Goal: Task Accomplishment & Management: Use online tool/utility

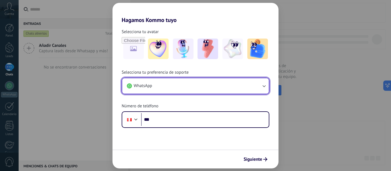
click at [257, 85] on button "WhatsApp" at bounding box center [195, 85] width 146 height 15
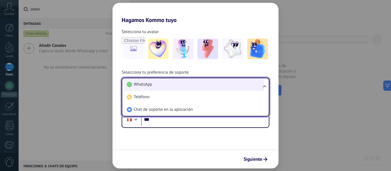
click at [174, 87] on li "WhatsApp" at bounding box center [194, 84] width 140 height 13
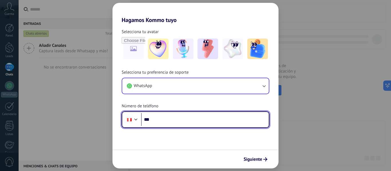
click at [187, 119] on input "***" at bounding box center [205, 119] width 128 height 13
type input "**********"
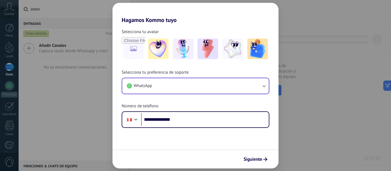
drag, startPoint x: 254, startPoint y: 160, endPoint x: 244, endPoint y: 137, distance: 24.6
click at [254, 159] on span "Siguiente" at bounding box center [252, 160] width 19 height 4
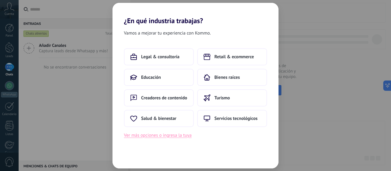
click at [153, 136] on button "Ver más opciones o ingresa la tuya" at bounding box center [157, 135] width 67 height 7
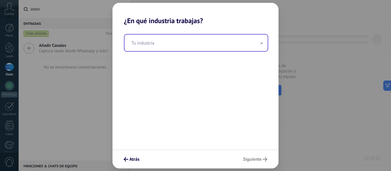
click at [203, 44] on input "text" at bounding box center [195, 43] width 143 height 17
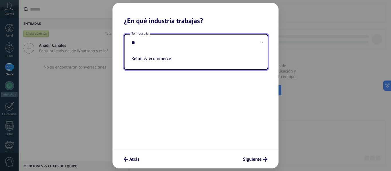
type input "*"
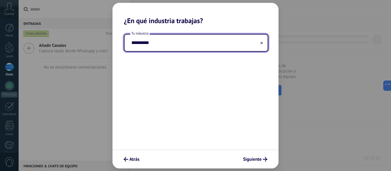
click at [144, 47] on input "**********" at bounding box center [195, 43] width 143 height 17
type input "**********"
click at [253, 159] on span "Siguiente" at bounding box center [252, 160] width 19 height 4
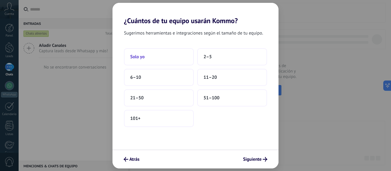
click at [149, 60] on button "Solo yo" at bounding box center [159, 56] width 70 height 17
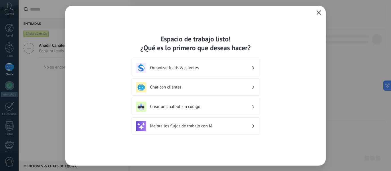
click at [228, 91] on div "Chat con clientes" at bounding box center [195, 87] width 119 height 10
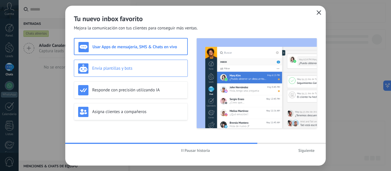
click at [120, 67] on h3 "Envía plantillas y bots" at bounding box center [137, 68] width 91 height 5
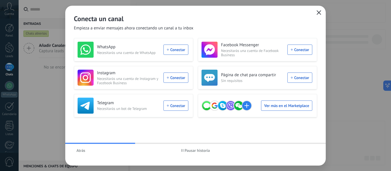
click at [80, 151] on span "Atrás" at bounding box center [80, 151] width 9 height 4
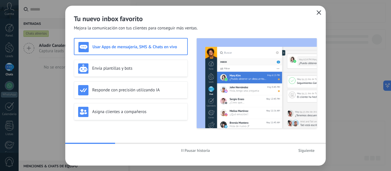
click at [308, 152] on span "Siguiente" at bounding box center [306, 151] width 16 height 4
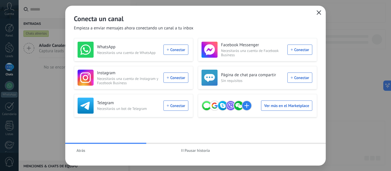
click at [179, 51] on div "WhatsApp Necesitarás una cuenta de WhatsApp Conectar" at bounding box center [132, 50] width 111 height 16
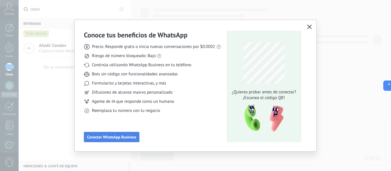
click at [123, 135] on span "Conectar WhatsApp Business" at bounding box center [111, 137] width 49 height 4
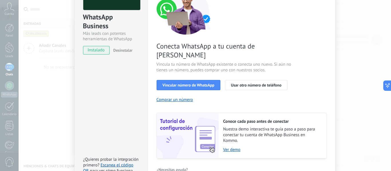
scroll to position [29, 0]
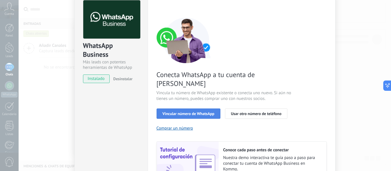
click at [184, 112] on span "Vincular número de WhatsApp" at bounding box center [188, 114] width 52 height 4
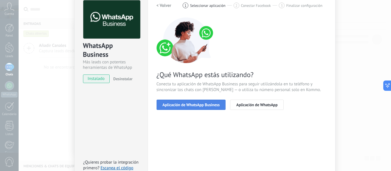
click at [193, 105] on span "Aplicación de WhatsApp Business" at bounding box center [190, 105] width 57 height 4
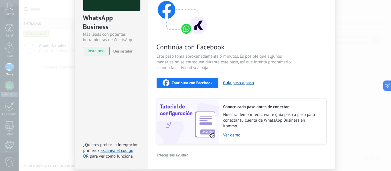
scroll to position [47, 0]
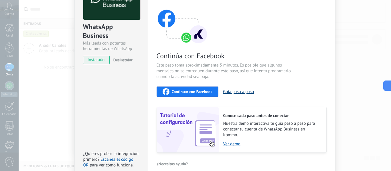
click at [229, 92] on button "Guía paso a paso" at bounding box center [238, 91] width 31 height 5
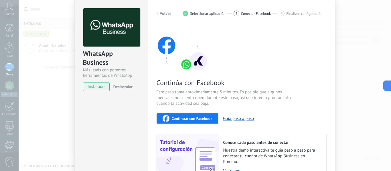
scroll to position [0, 0]
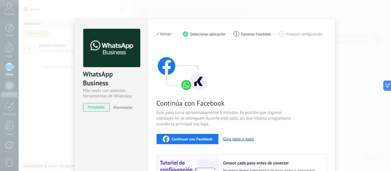
click at [184, 85] on img at bounding box center [181, 69] width 51 height 46
click at [104, 106] on span "instalado" at bounding box center [96, 107] width 26 height 9
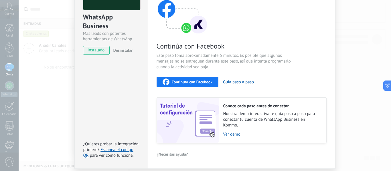
scroll to position [76, 0]
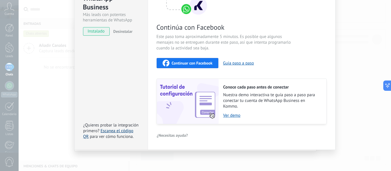
click at [116, 131] on link "Escanea el código QR" at bounding box center [108, 133] width 50 height 11
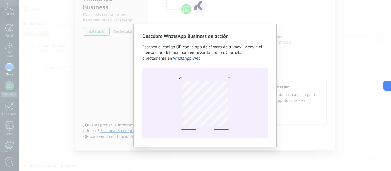
click at [247, 67] on div "Descubre WhatsApp Business en acción Escanea el código QR con la app de cámara …" at bounding box center [204, 86] width 125 height 106
click at [297, 43] on div "Descubre WhatsApp Business en acción Escanea el código QR con la app de cámara …" at bounding box center [205, 85] width 372 height 171
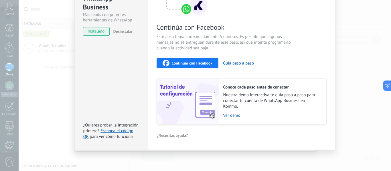
scroll to position [47, 0]
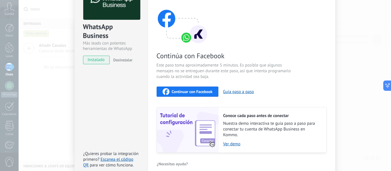
click at [90, 61] on span "instalado" at bounding box center [96, 60] width 26 height 9
